Goal: Task Accomplishment & Management: Complete application form

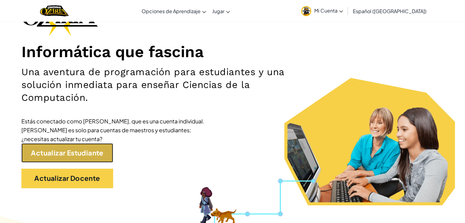
click at [71, 149] on link "Actualizar Estudiante" at bounding box center [67, 152] width 92 height 19
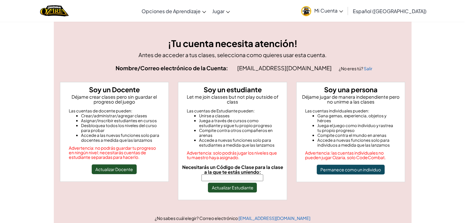
click at [222, 175] on input "Necesitarás un Código de Clase para la clase a la que te estás uniendo:" at bounding box center [232, 178] width 62 height 7
paste input "ShipPaintMusic"
type input "ShipPaintMusic"
click at [233, 183] on button "Actualizar Estudiante" at bounding box center [232, 188] width 49 height 10
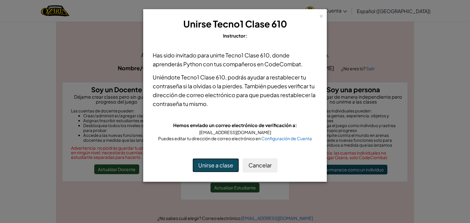
click at [216, 166] on button "Unirse a clase" at bounding box center [215, 165] width 46 height 14
click at [223, 168] on button "Unirse a clase" at bounding box center [215, 165] width 46 height 14
click at [260, 162] on button "Cancelar" at bounding box center [259, 165] width 35 height 14
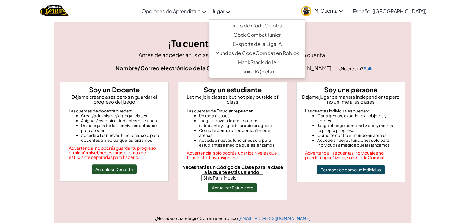
click at [224, 12] on span "Jugar" at bounding box center [218, 11] width 12 height 6
click at [263, 29] on link "Inicio de CodeCombat" at bounding box center [257, 25] width 96 height 9
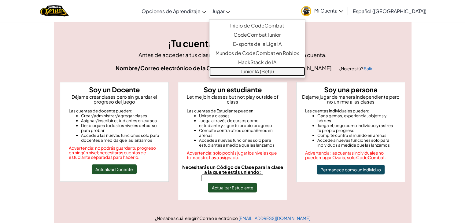
click at [262, 72] on link "Junior IA (Beta)" at bounding box center [257, 71] width 96 height 9
click at [224, 13] on span "Jugar" at bounding box center [218, 11] width 12 height 6
